Goal: Find specific page/section: Find specific page/section

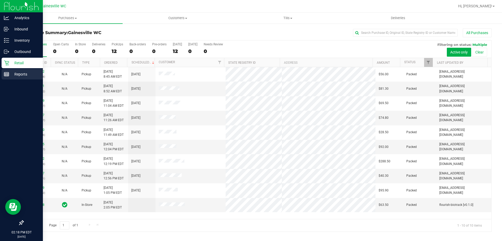
click at [19, 71] on p "Reports" at bounding box center [24, 74] width 31 height 6
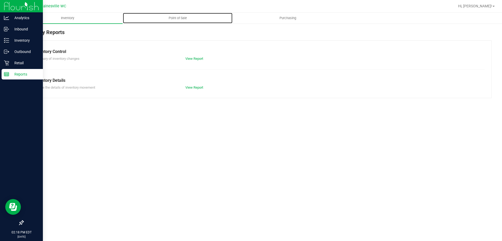
click at [180, 19] on span "Point of Sale" at bounding box center [178, 18] width 32 height 5
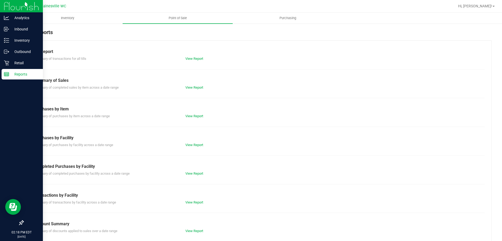
click at [198, 56] on div "View Report" at bounding box center [258, 58] width 152 height 5
click at [198, 57] on link "View Report" at bounding box center [195, 59] width 18 height 4
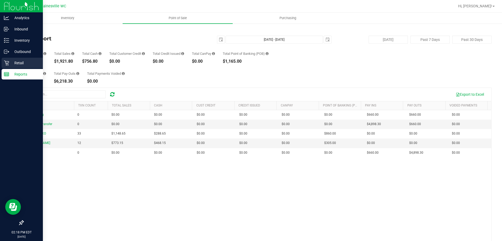
click at [22, 66] on div "Retail" at bounding box center [22, 63] width 41 height 10
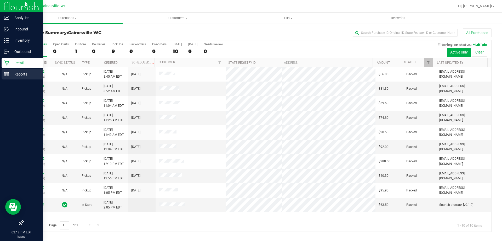
click at [15, 71] on p "Reports" at bounding box center [24, 74] width 31 height 6
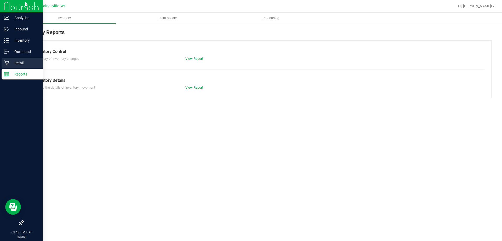
click at [1, 63] on link "Retail" at bounding box center [21, 63] width 43 height 11
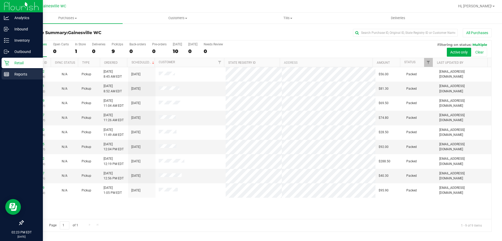
click at [15, 74] on p "Reports" at bounding box center [24, 74] width 31 height 6
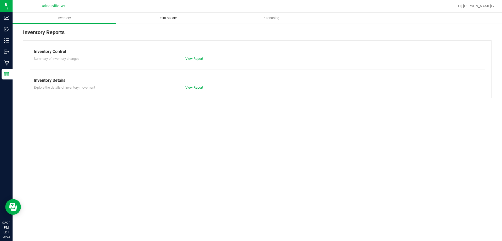
click at [168, 18] on span "Point of Sale" at bounding box center [168, 18] width 32 height 5
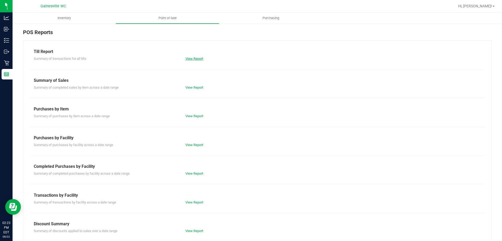
click at [187, 60] on link "View Report" at bounding box center [195, 59] width 18 height 4
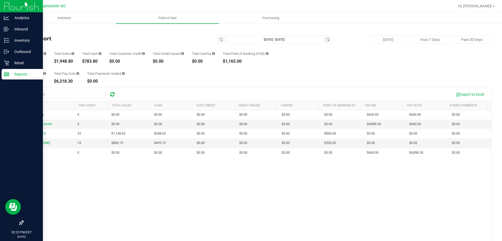
click at [6, 75] on icon at bounding box center [6, 73] width 5 height 5
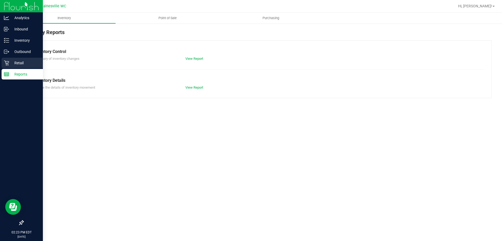
click at [28, 61] on p "Retail" at bounding box center [24, 63] width 31 height 6
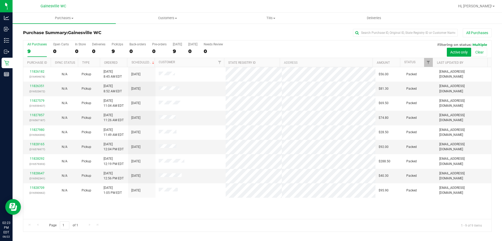
click at [129, 28] on div "Purchase Summary: [GEOGRAPHIC_DATA] WC All Purchases All Purchases 9 Open Carts…" at bounding box center [258, 130] width 490 height 214
click at [140, 33] on h3 "Purchase Summary: [GEOGRAPHIC_DATA] WC" at bounding box center [101, 32] width 156 height 5
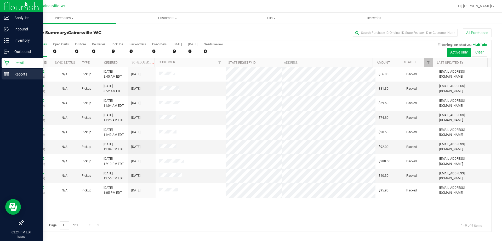
click at [13, 75] on p "Reports" at bounding box center [24, 74] width 31 height 6
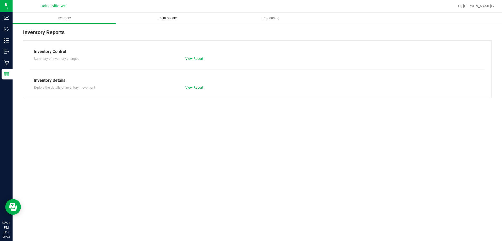
click at [169, 18] on span "Point of Sale" at bounding box center [168, 18] width 32 height 5
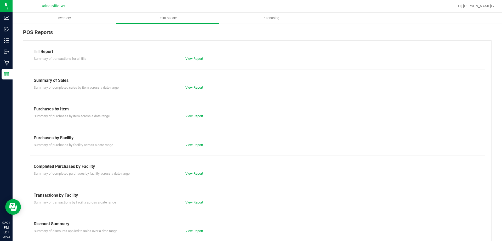
click at [197, 60] on link "View Report" at bounding box center [195, 59] width 18 height 4
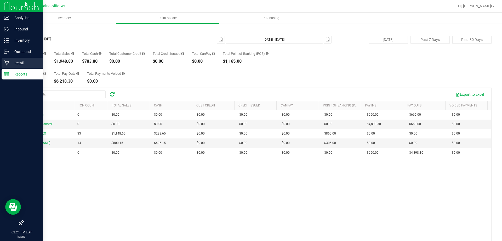
click at [11, 61] on p "Retail" at bounding box center [24, 63] width 31 height 6
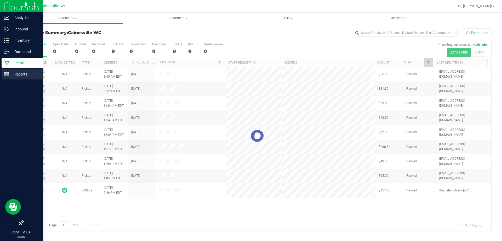
click at [15, 70] on div "Reports" at bounding box center [22, 74] width 41 height 10
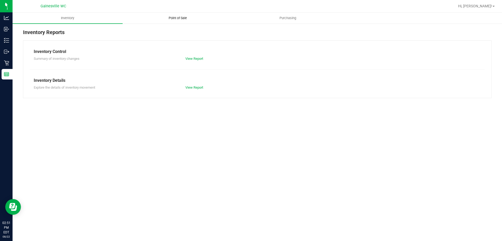
click at [179, 18] on span "Point of Sale" at bounding box center [178, 18] width 32 height 5
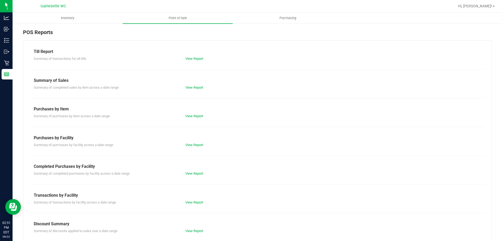
click at [197, 56] on div "Summary of transactions for all tills View Report" at bounding box center [257, 58] width 455 height 7
click at [197, 57] on link "View Report" at bounding box center [195, 59] width 18 height 4
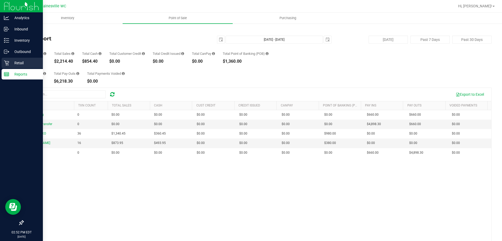
click at [31, 62] on p "Retail" at bounding box center [24, 63] width 31 height 6
